Goal: Information Seeking & Learning: Learn about a topic

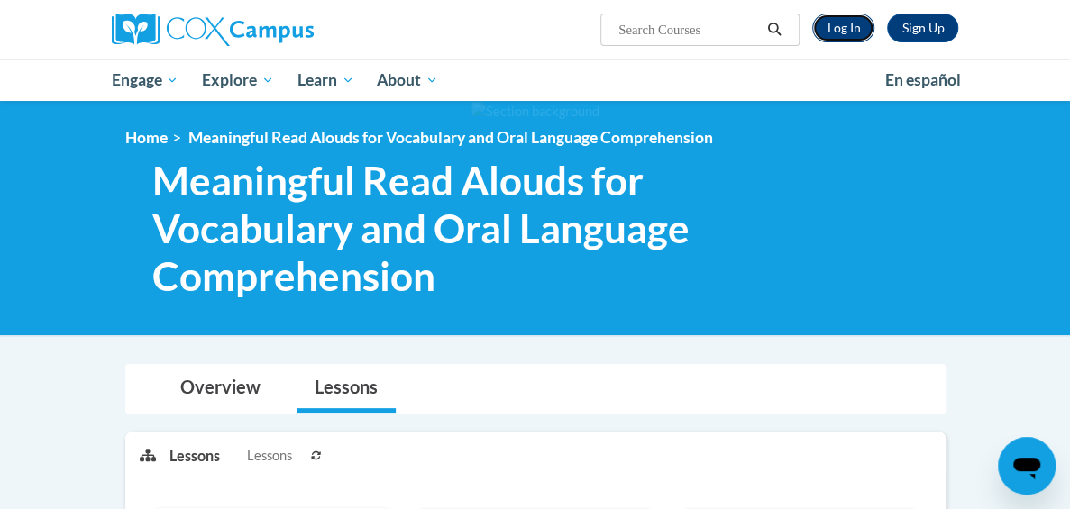
click at [874, 37] on link "Log In" at bounding box center [843, 28] width 62 height 29
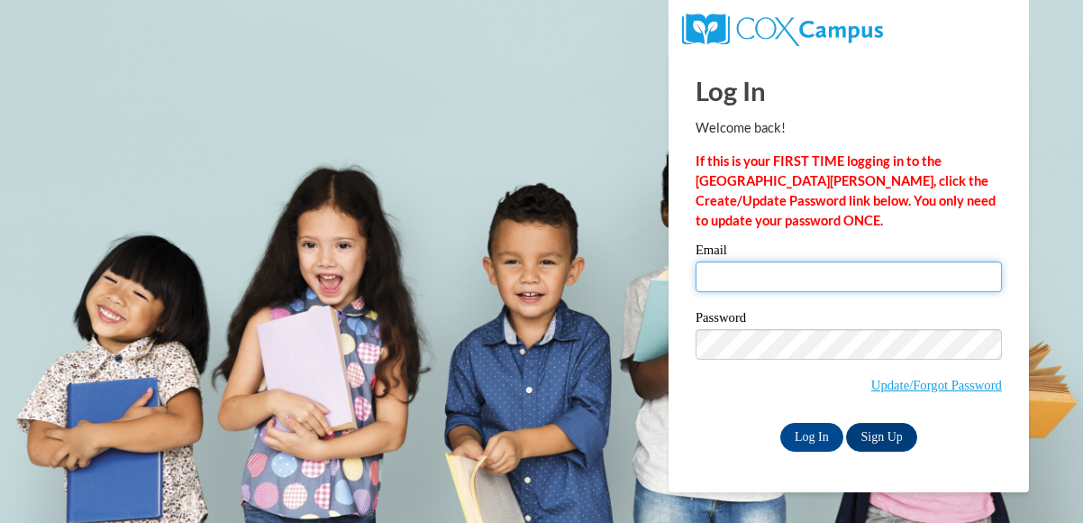
click at [837, 269] on input "Email" at bounding box center [849, 276] width 306 height 31
type input "mcsorlhe@wauwatosa.k12.wi.us"
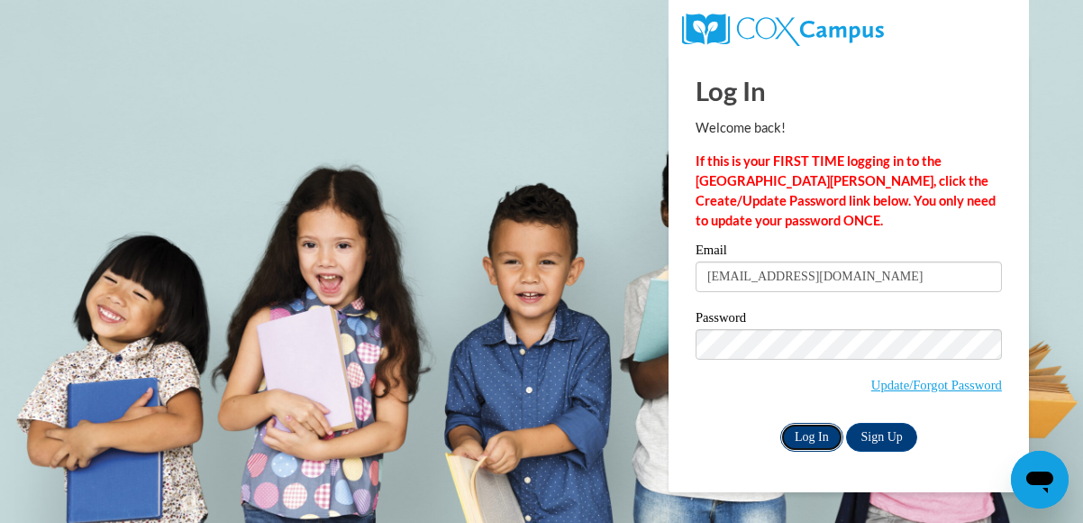
click at [817, 437] on input "Log In" at bounding box center [811, 437] width 63 height 29
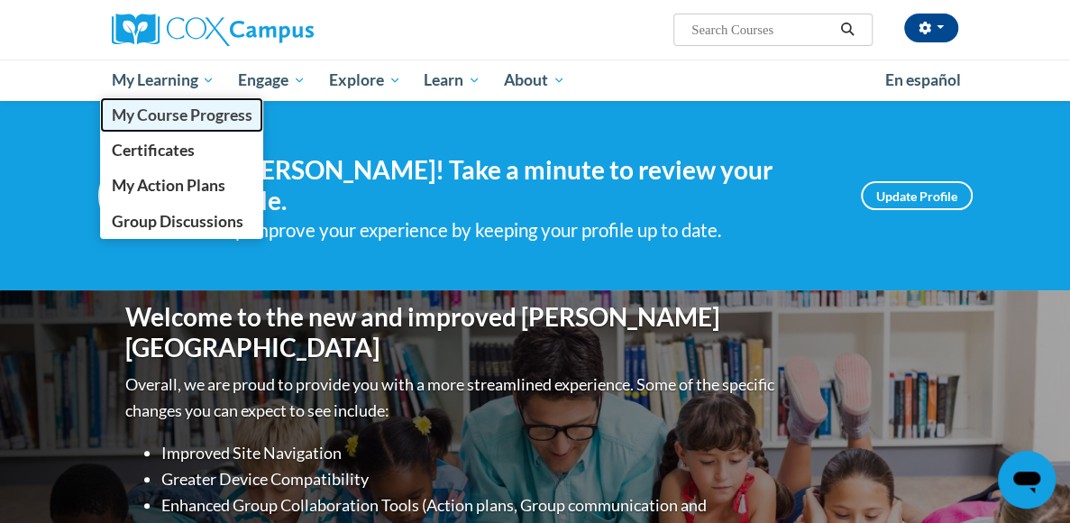
click at [111, 114] on span "My Course Progress" at bounding box center [181, 114] width 141 height 19
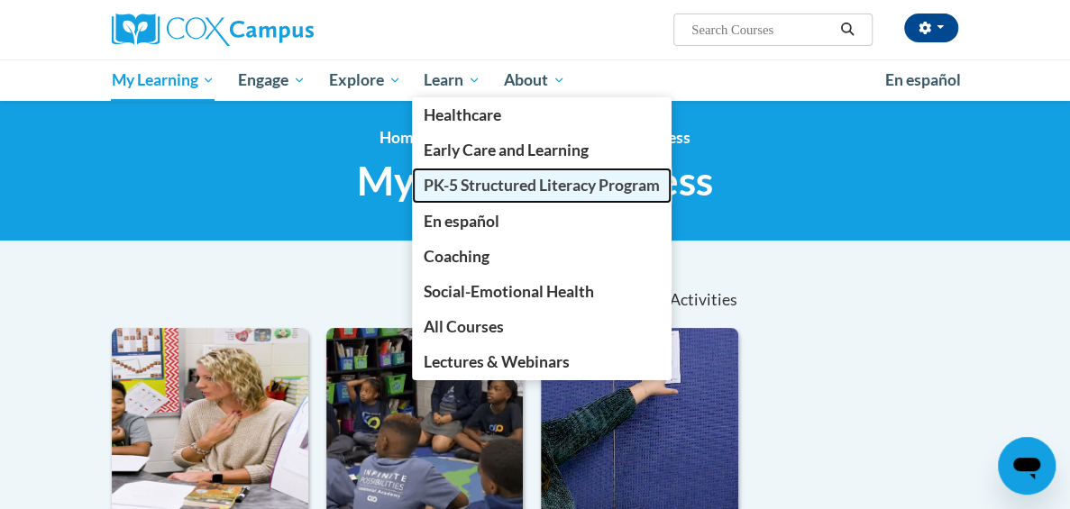
click at [424, 184] on span "PK-5 Structured Literacy Program" at bounding box center [542, 185] width 236 height 19
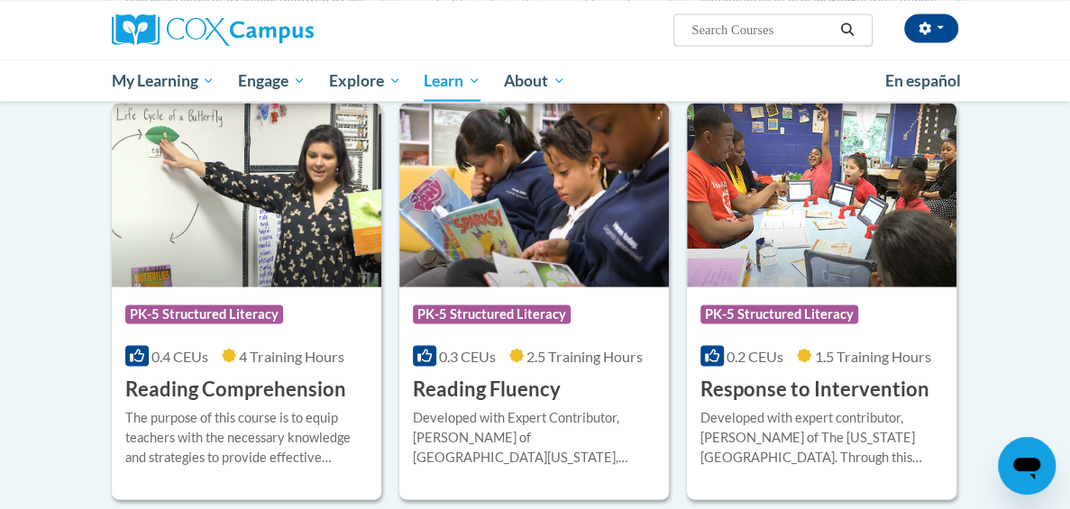
scroll to position [1622, 0]
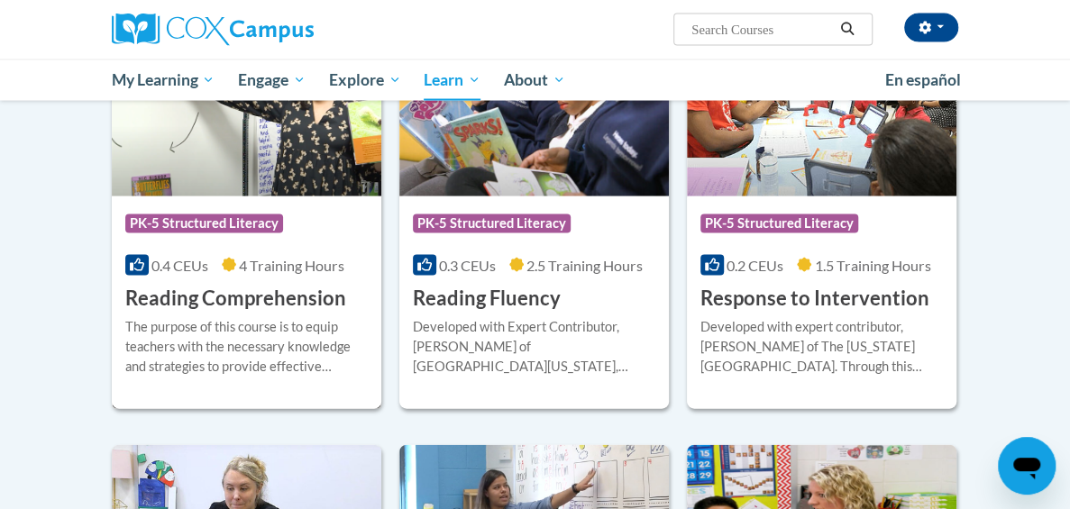
click at [195, 236] on div "Course Category: PK-5 Structured Literacy" at bounding box center [246, 225] width 242 height 41
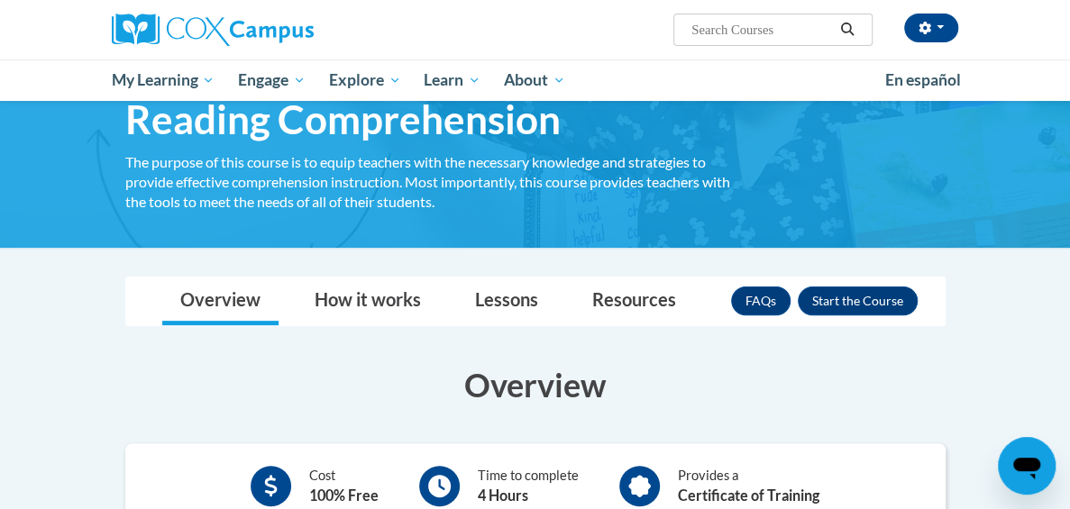
scroll to position [180, 0]
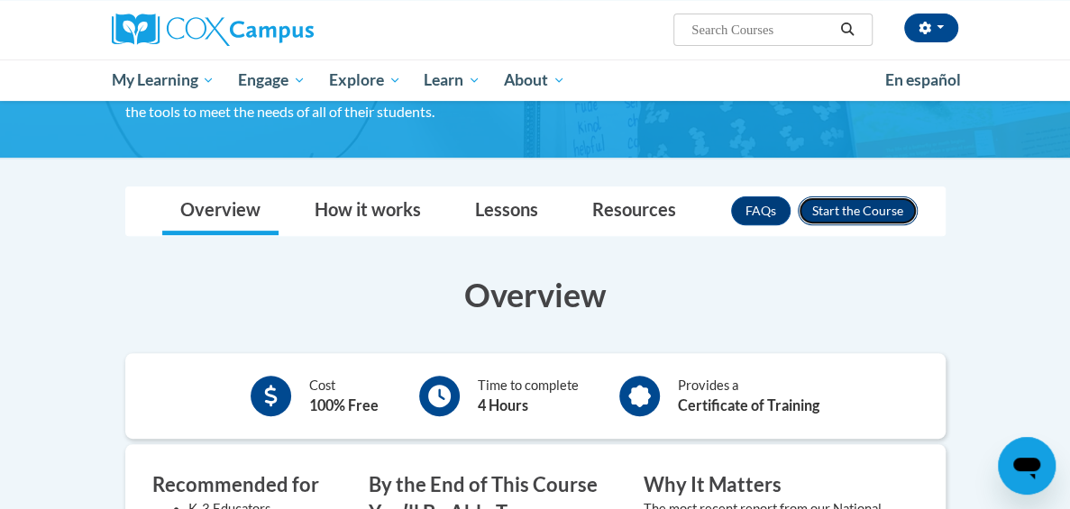
click at [917, 211] on button "Enroll" at bounding box center [857, 210] width 120 height 29
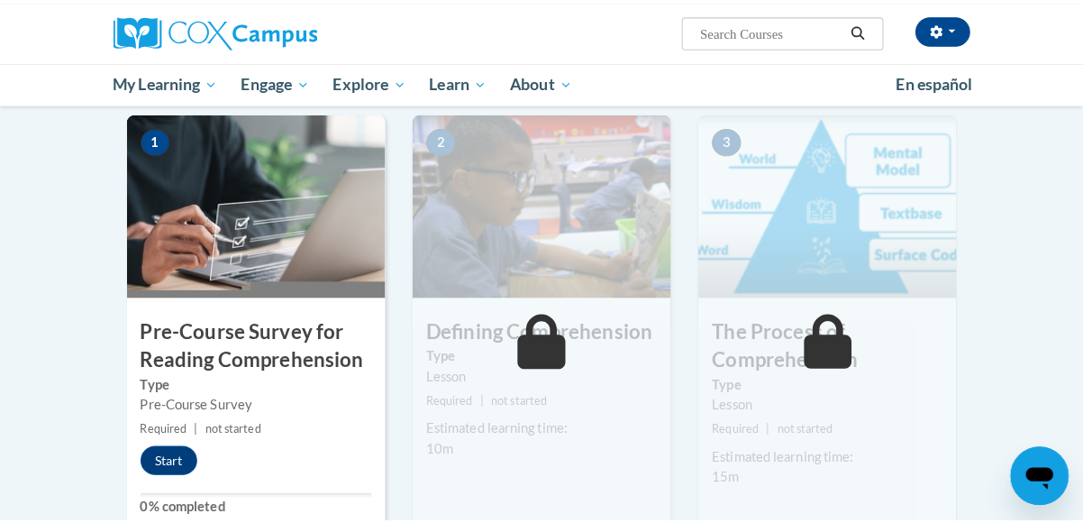
scroll to position [451, 0]
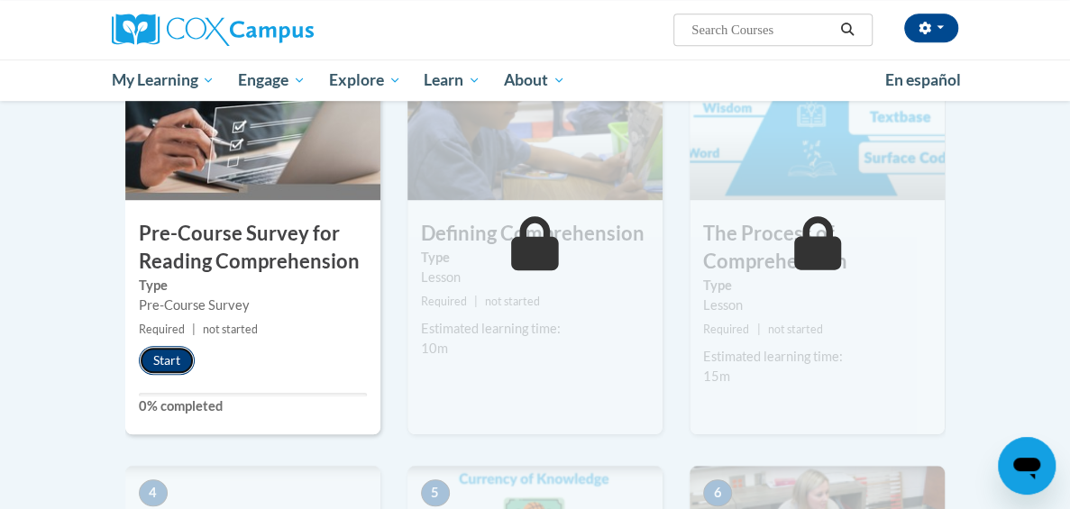
click at [139, 367] on button "Start" at bounding box center [167, 360] width 56 height 29
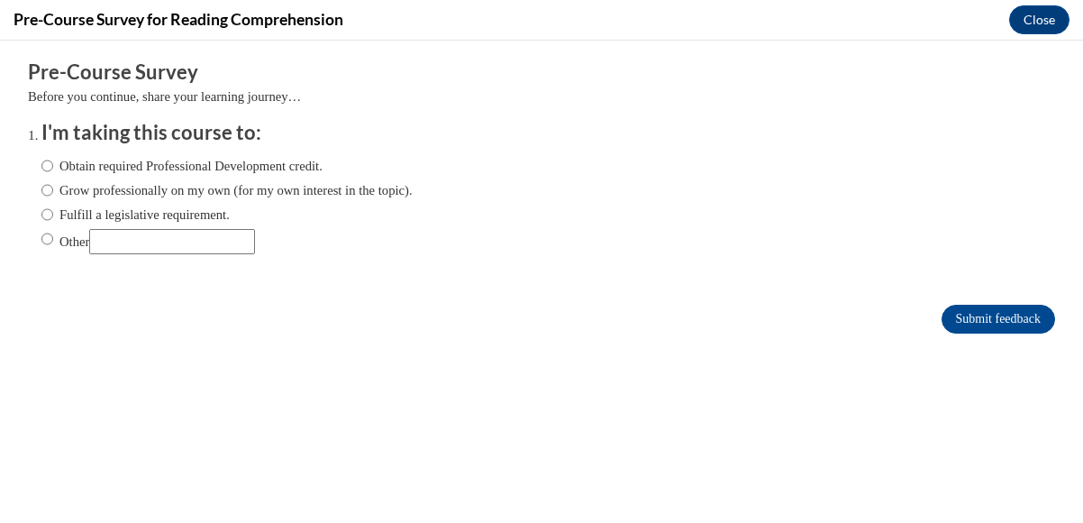
scroll to position [0, 0]
click at [41, 213] on input "Fulfill a legislative requirement." at bounding box center [47, 215] width 12 height 20
radio input "true"
drag, startPoint x: 1003, startPoint y: 303, endPoint x: 1002, endPoint y: 318, distance: 15.3
click at [1002, 318] on form "Pre-Course Survey Before you continue, share your learning journey… I'm taking …" at bounding box center [541, 206] width 1027 height 294
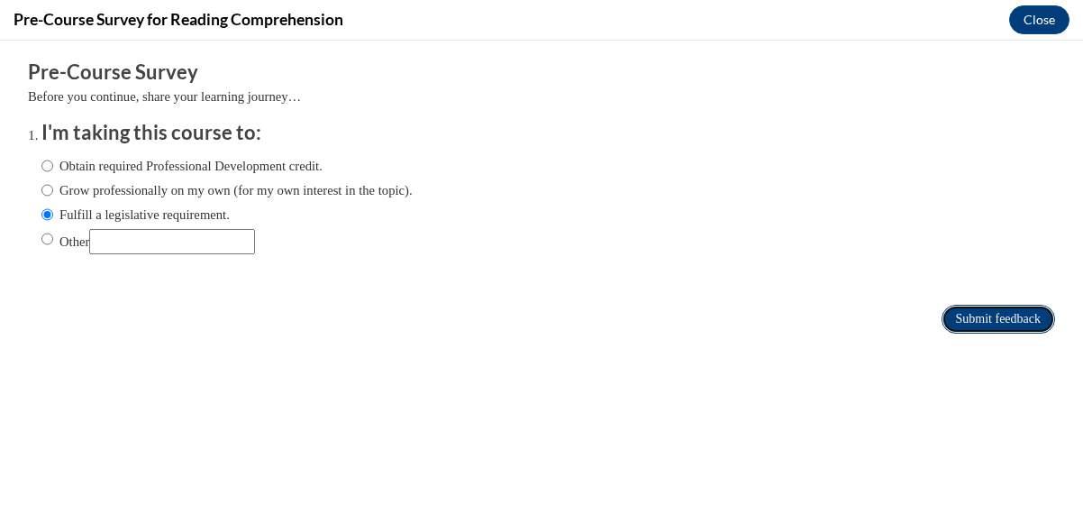
click at [1003, 314] on input "Submit feedback" at bounding box center [999, 319] width 114 height 29
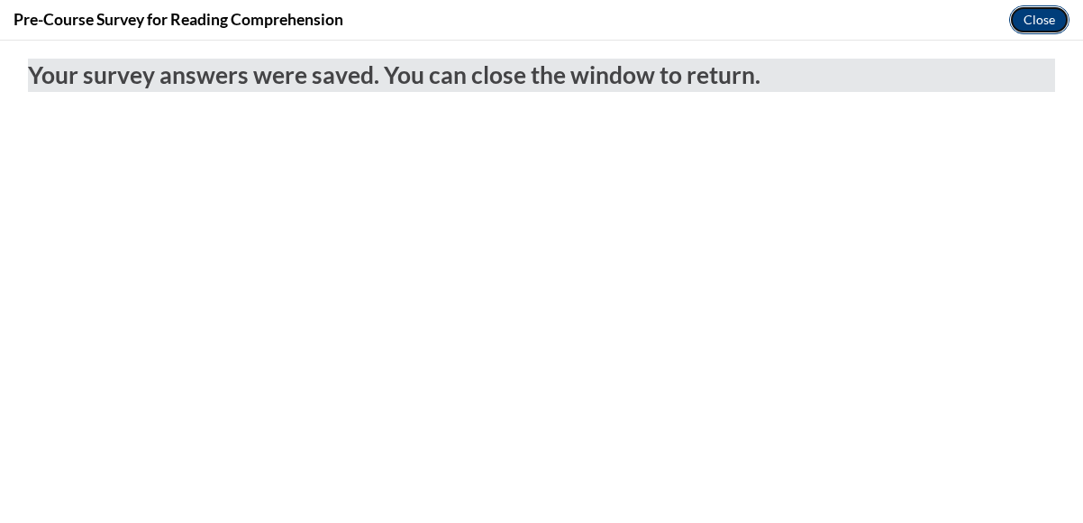
click at [1036, 15] on button "Close" at bounding box center [1039, 19] width 60 height 29
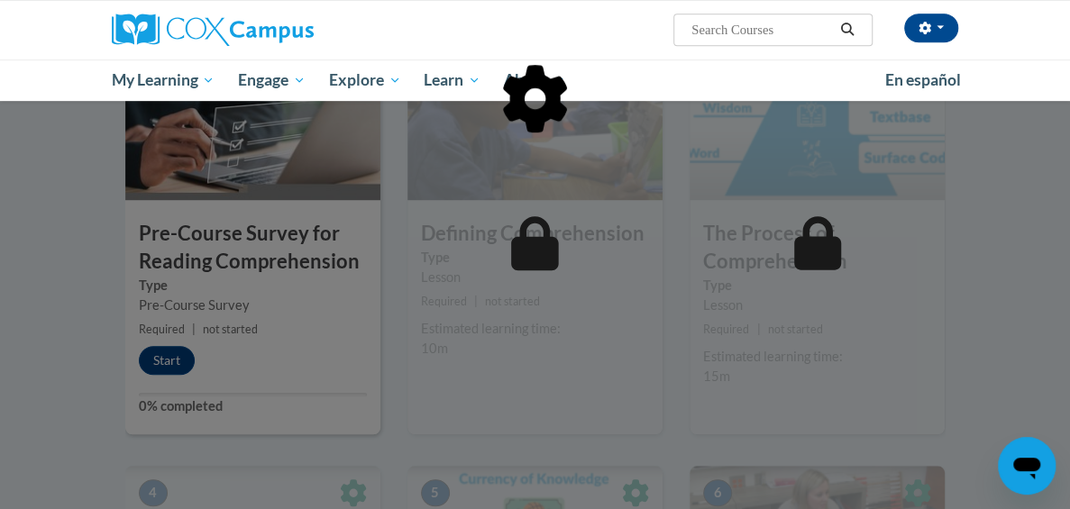
click at [548, 283] on div at bounding box center [535, 191] width 820 height 342
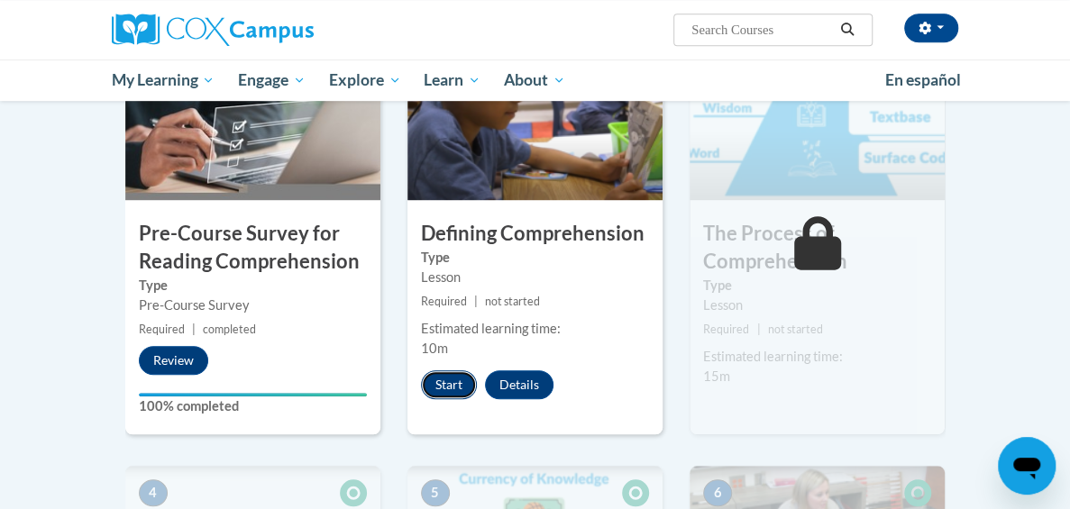
click at [433, 378] on button "Start" at bounding box center [449, 384] width 56 height 29
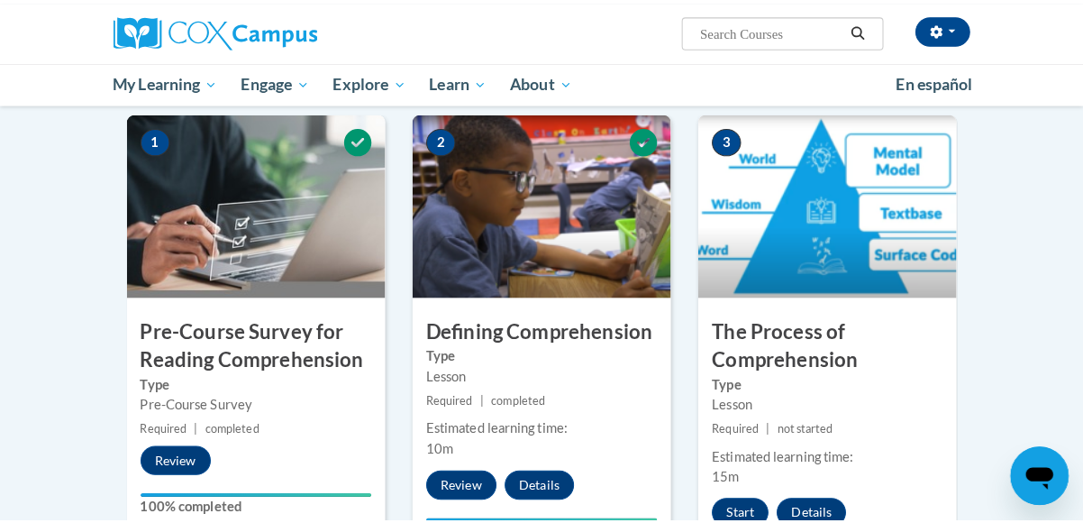
scroll to position [541, 0]
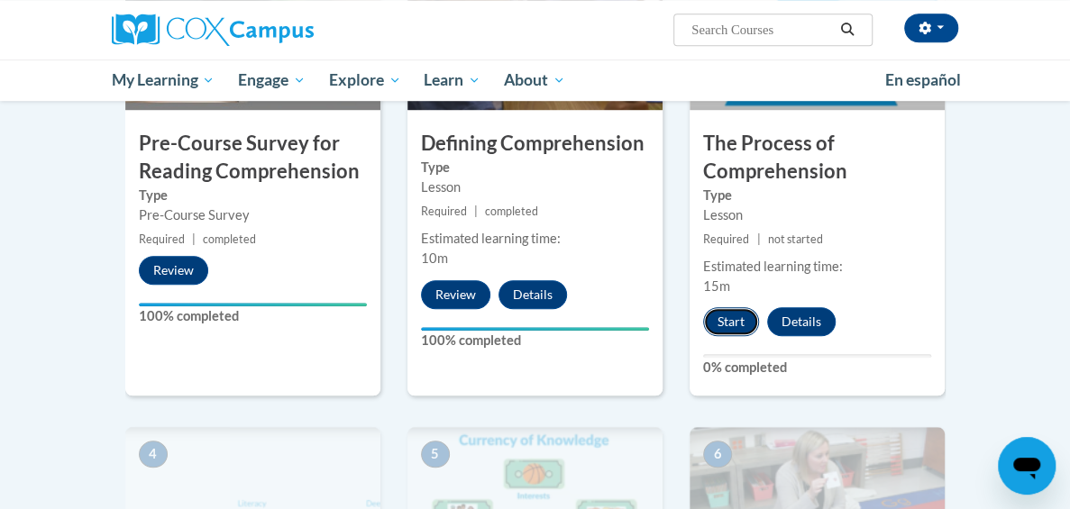
click at [759, 307] on button "Start" at bounding box center [731, 321] width 56 height 29
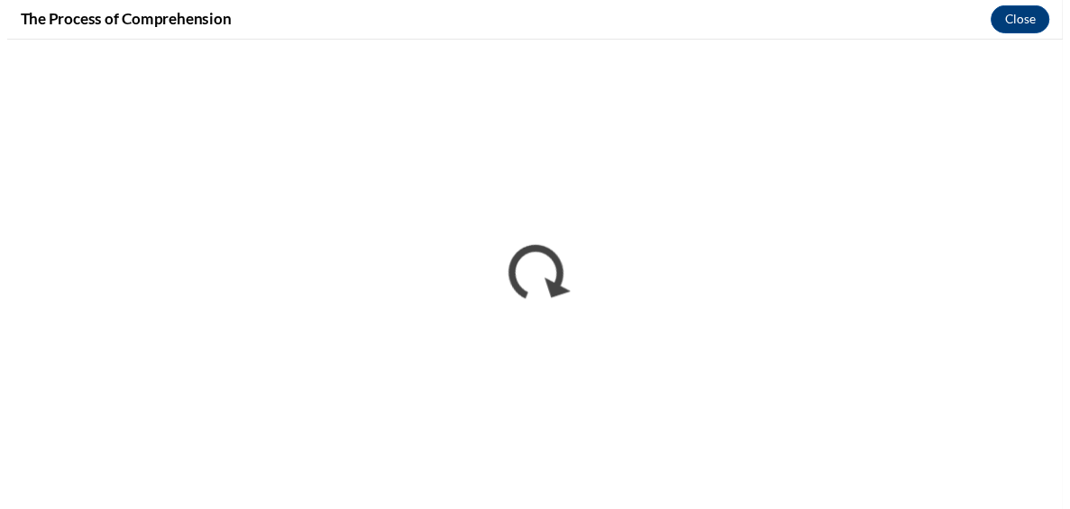
scroll to position [0, 0]
click at [1029, 23] on button "Close" at bounding box center [1039, 19] width 60 height 29
